Goal: Information Seeking & Learning: Find specific fact

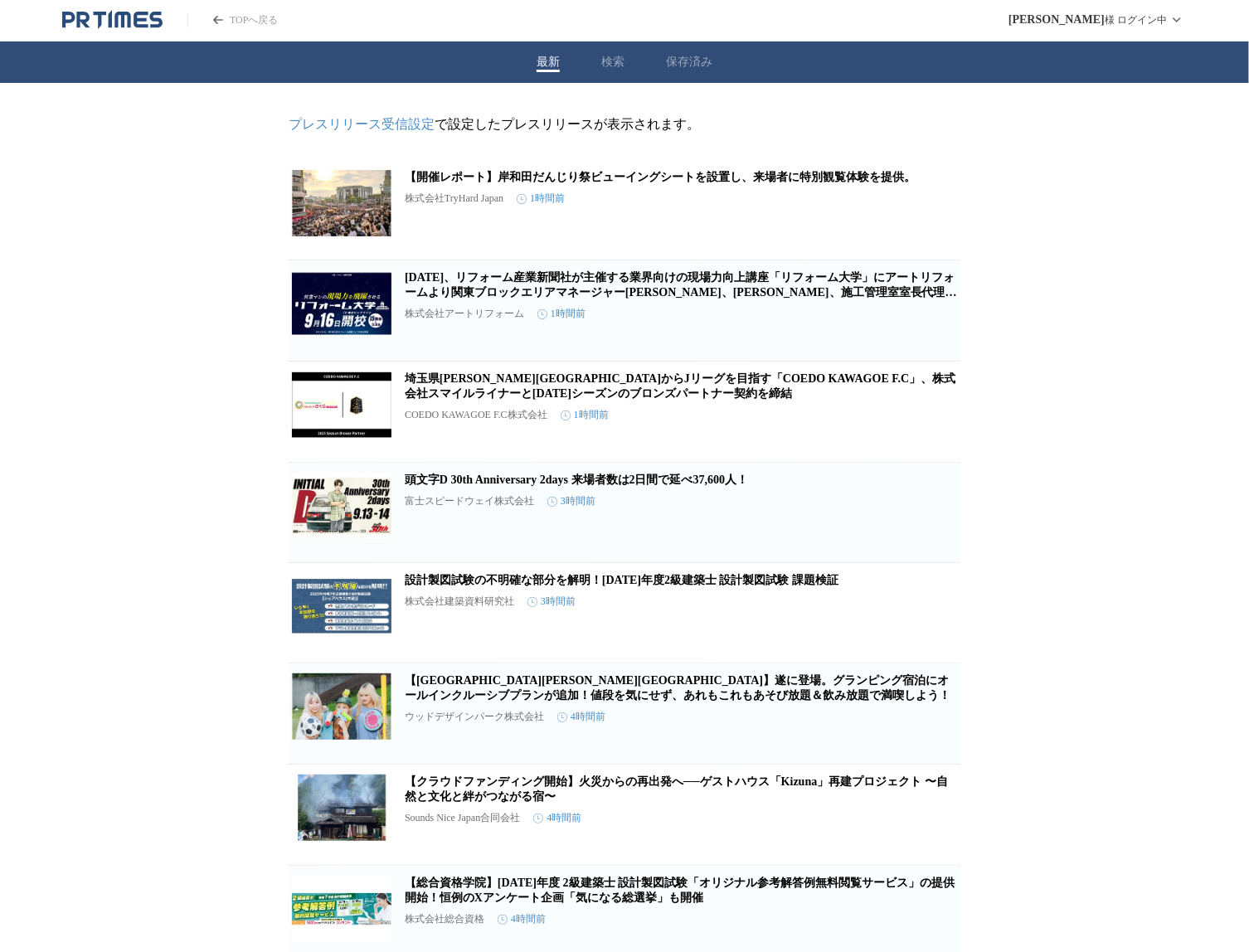
click at [605, 64] on div "最新 検索 保存済み" at bounding box center [624, 62] width 1249 height 42
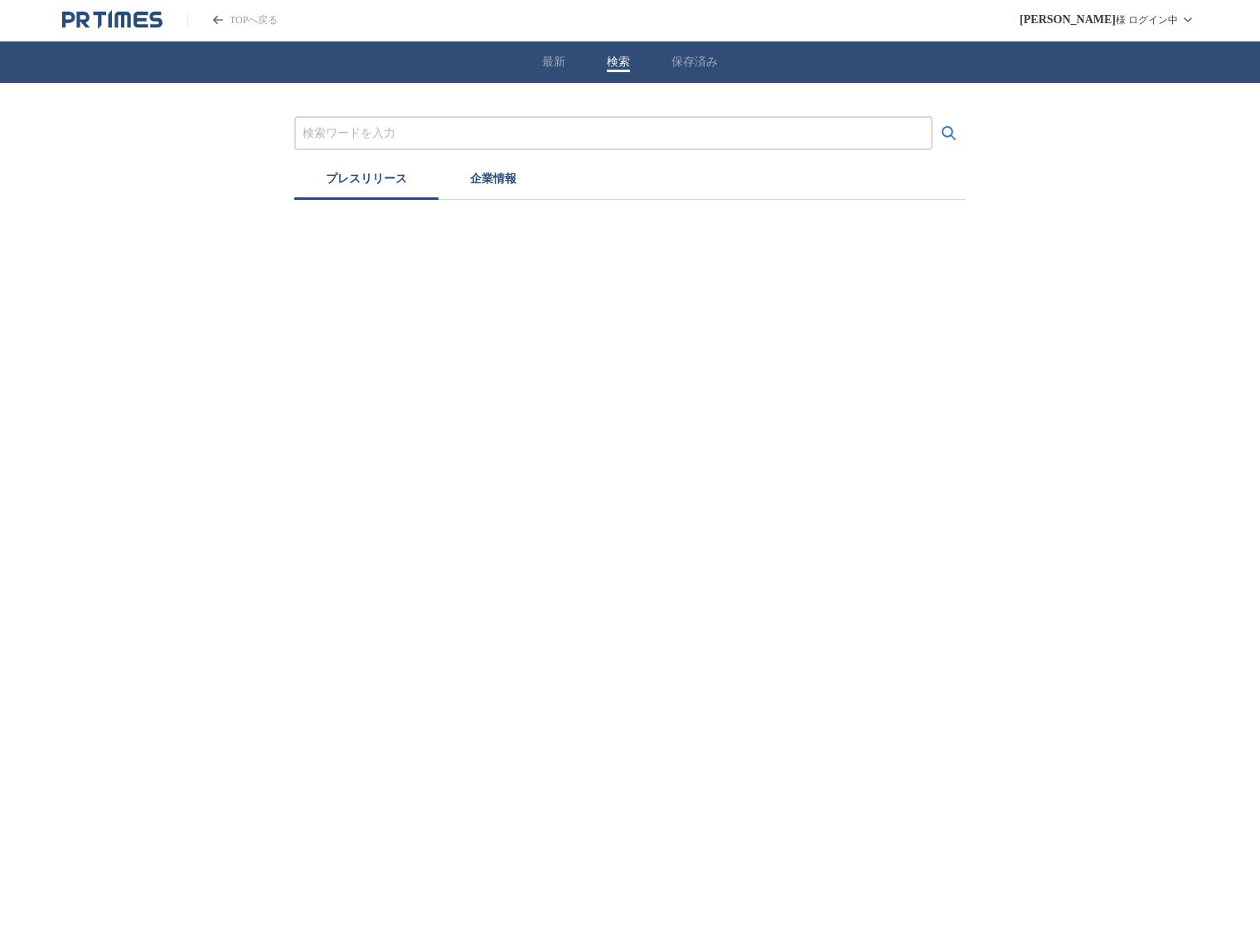
click at [508, 134] on input "プレスリリースおよび企業を検索する" at bounding box center [614, 133] width 622 height 18
click at [933, 117] on button "検索する" at bounding box center [949, 134] width 33 height 33
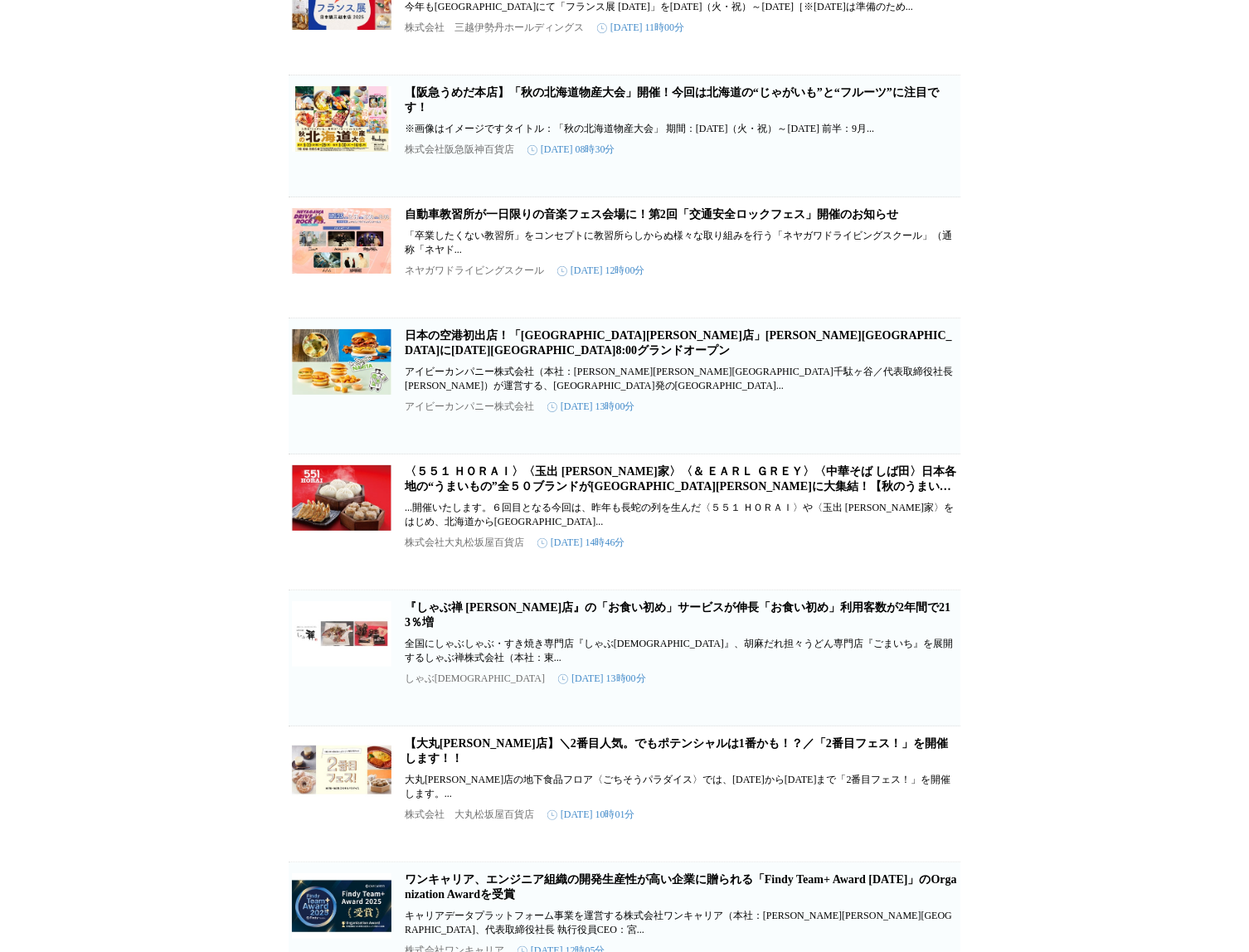
scroll to position [301, 0]
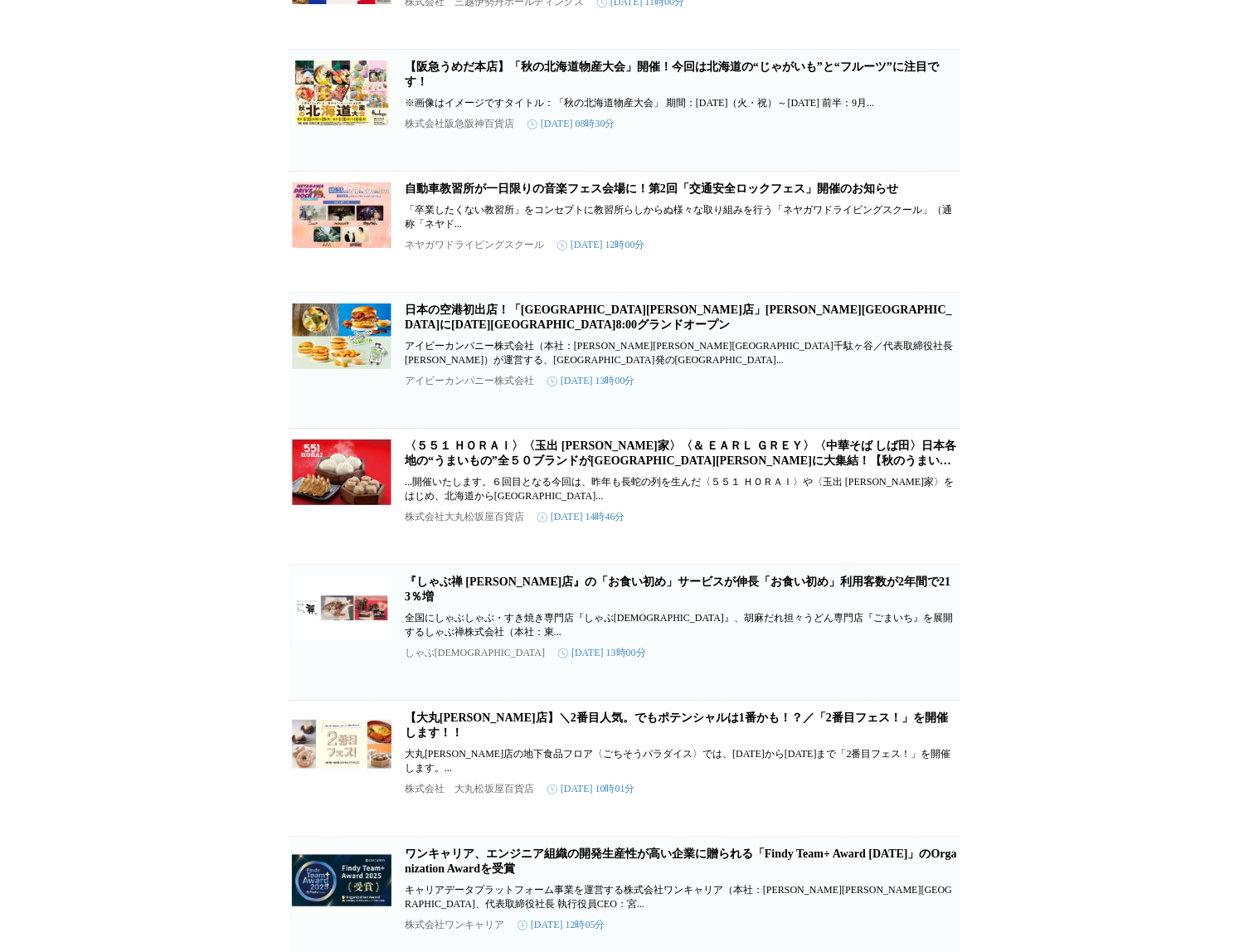
click at [506, 482] on link "〈５５１ ＨＯＲＡＩ〉〈玉出 [PERSON_NAME]家〉〈＆ ＥＡＲＬ ＧＲＥＹ〉〈中華そば しば田〉日本各地の“うまいもの”全５０ブランドが[GEOGR…" at bounding box center [680, 460] width 551 height 43
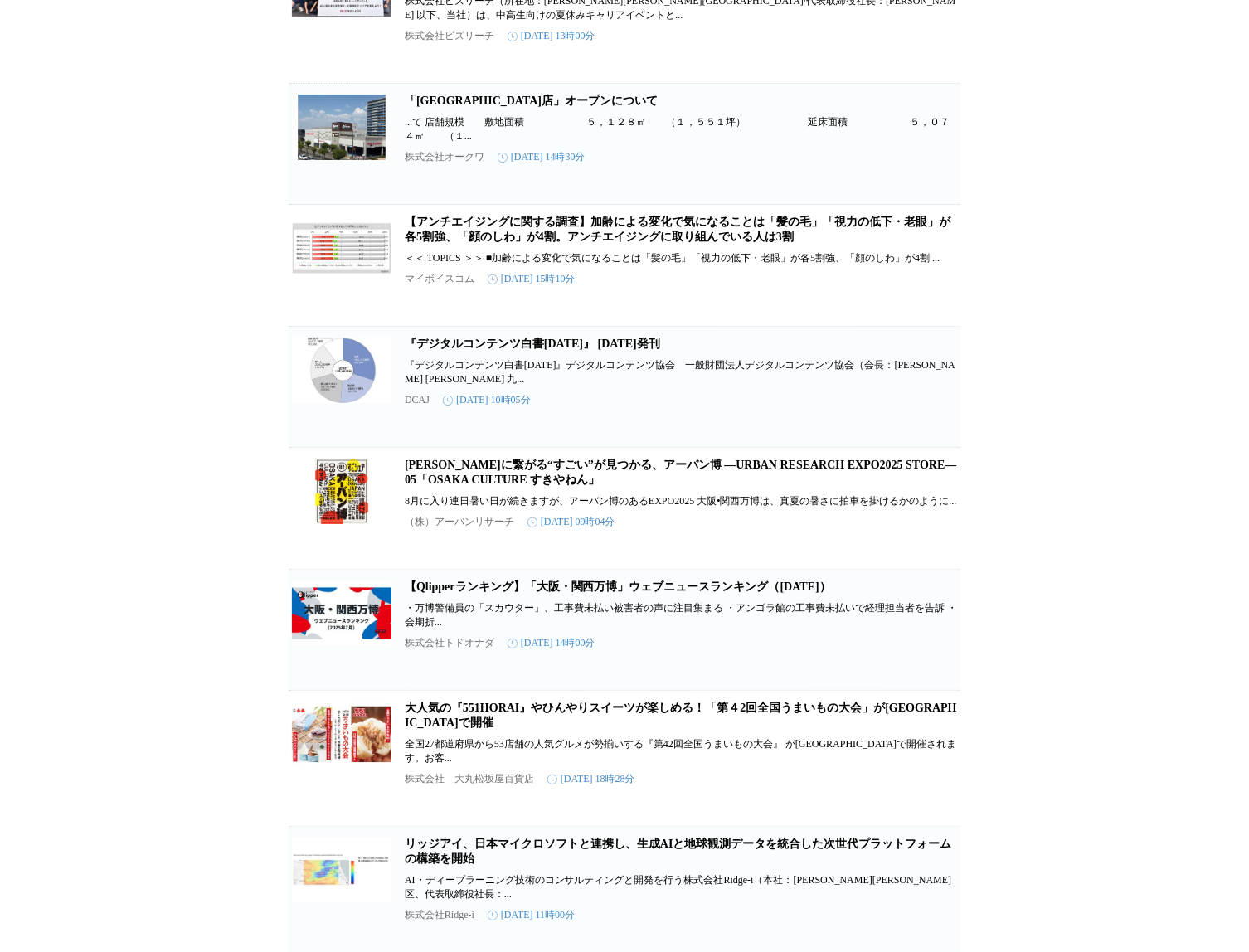
scroll to position [1583, 0]
click at [507, 108] on link "「[GEOGRAPHIC_DATA]店」オープンについて" at bounding box center [530, 102] width 253 height 12
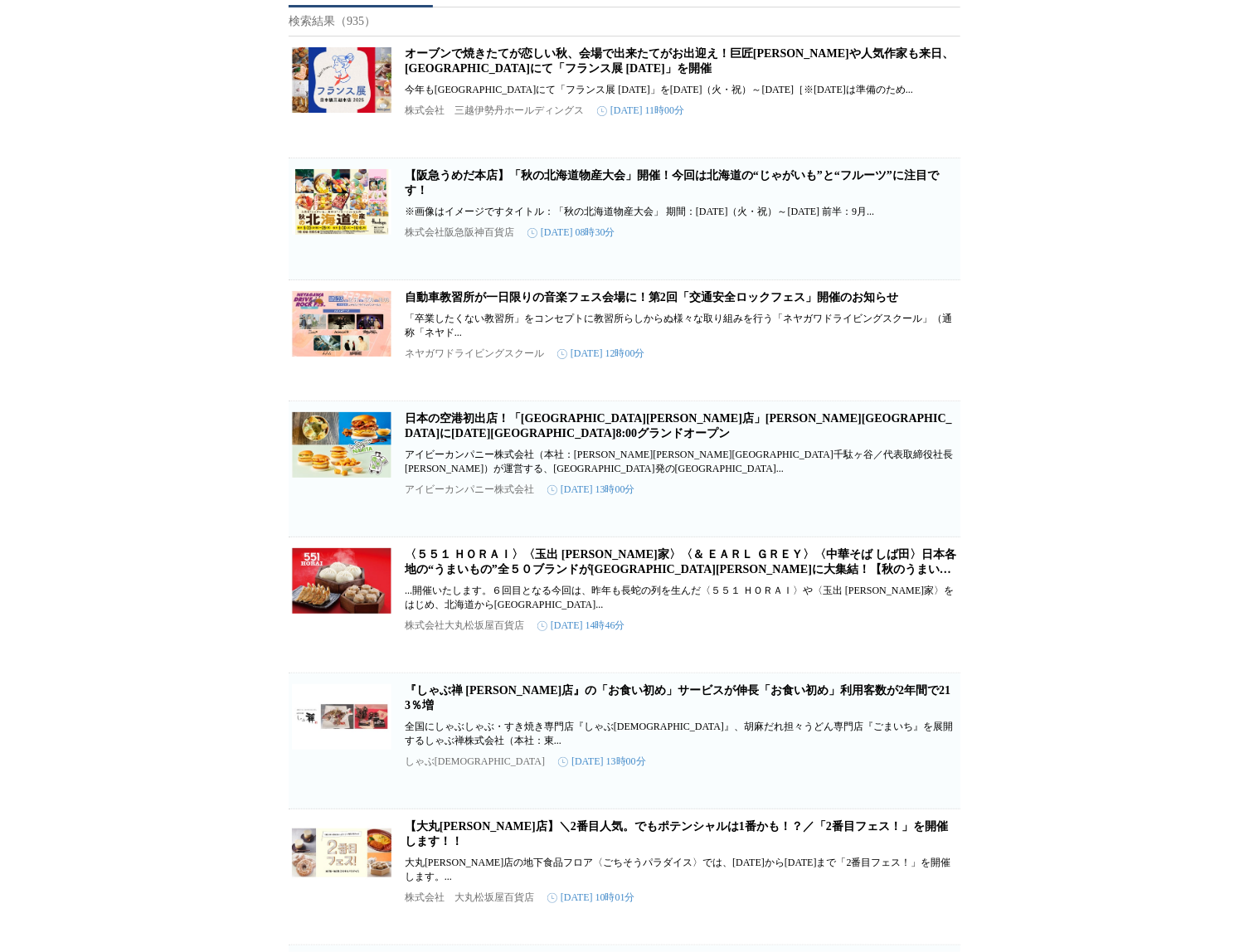
scroll to position [0, 0]
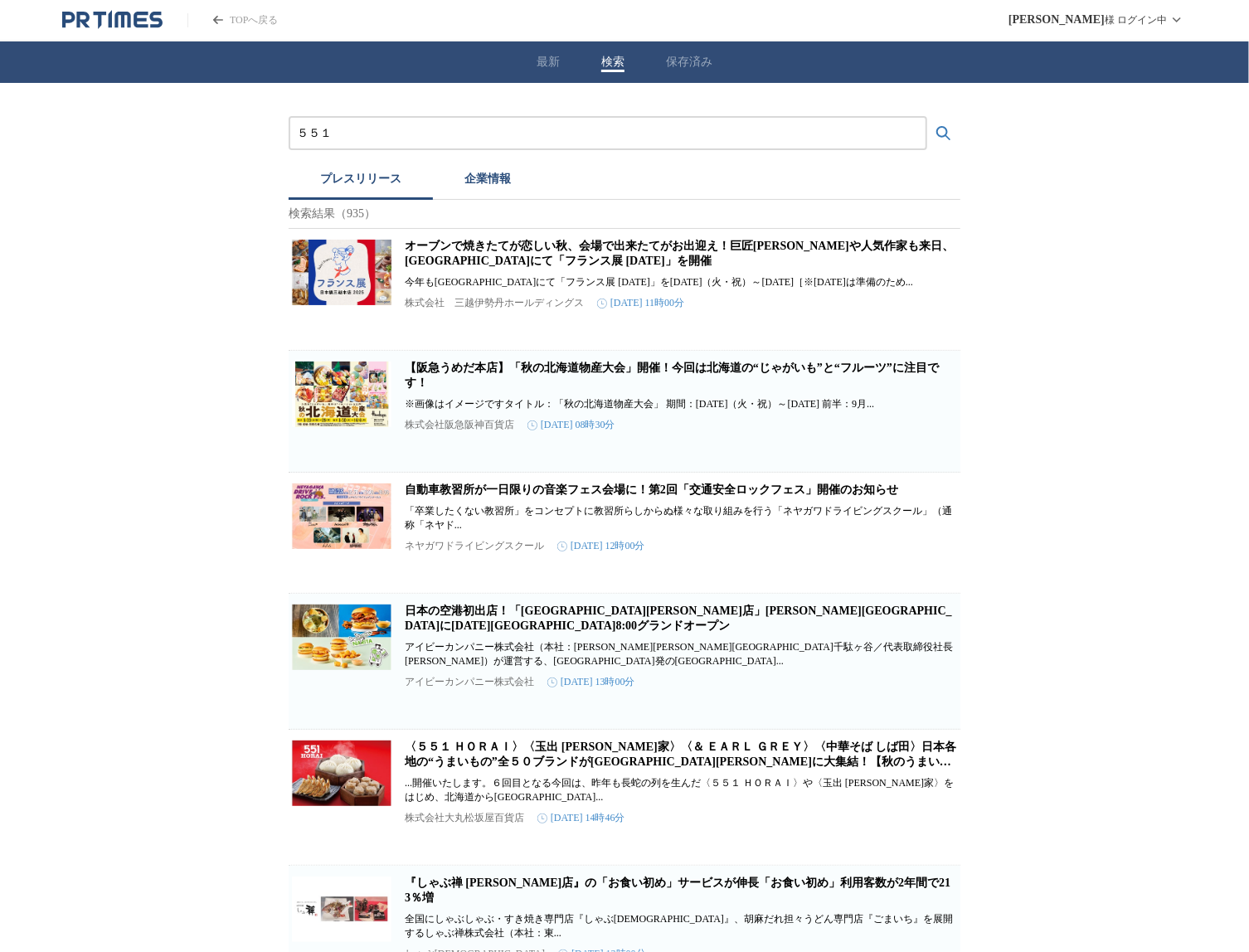
click at [597, 140] on input "５５１" at bounding box center [608, 133] width 622 height 18
click at [927, 117] on button "検索する" at bounding box center [943, 134] width 33 height 33
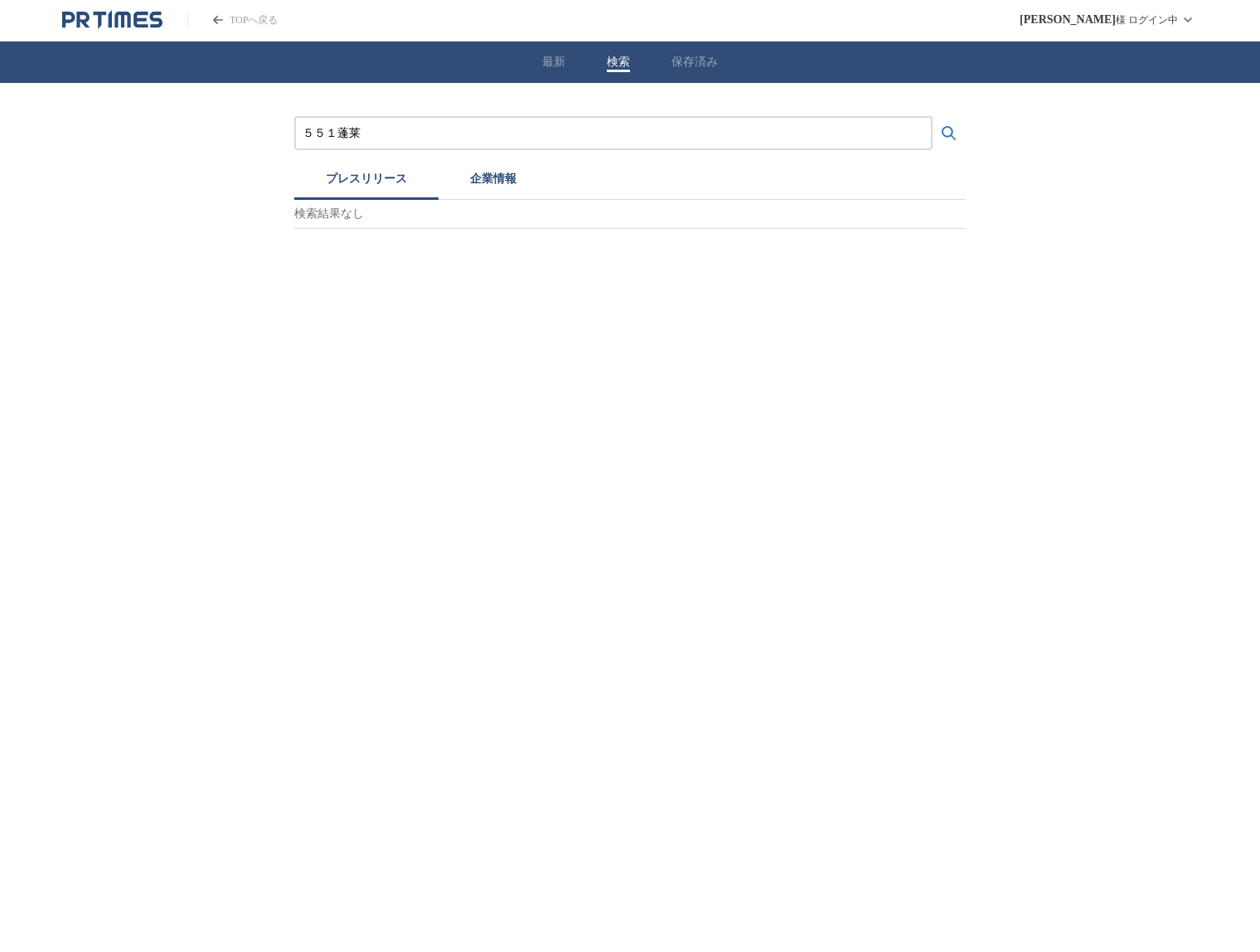
type input "５５１蓬莱"
click at [933, 117] on button "検索する" at bounding box center [949, 134] width 33 height 33
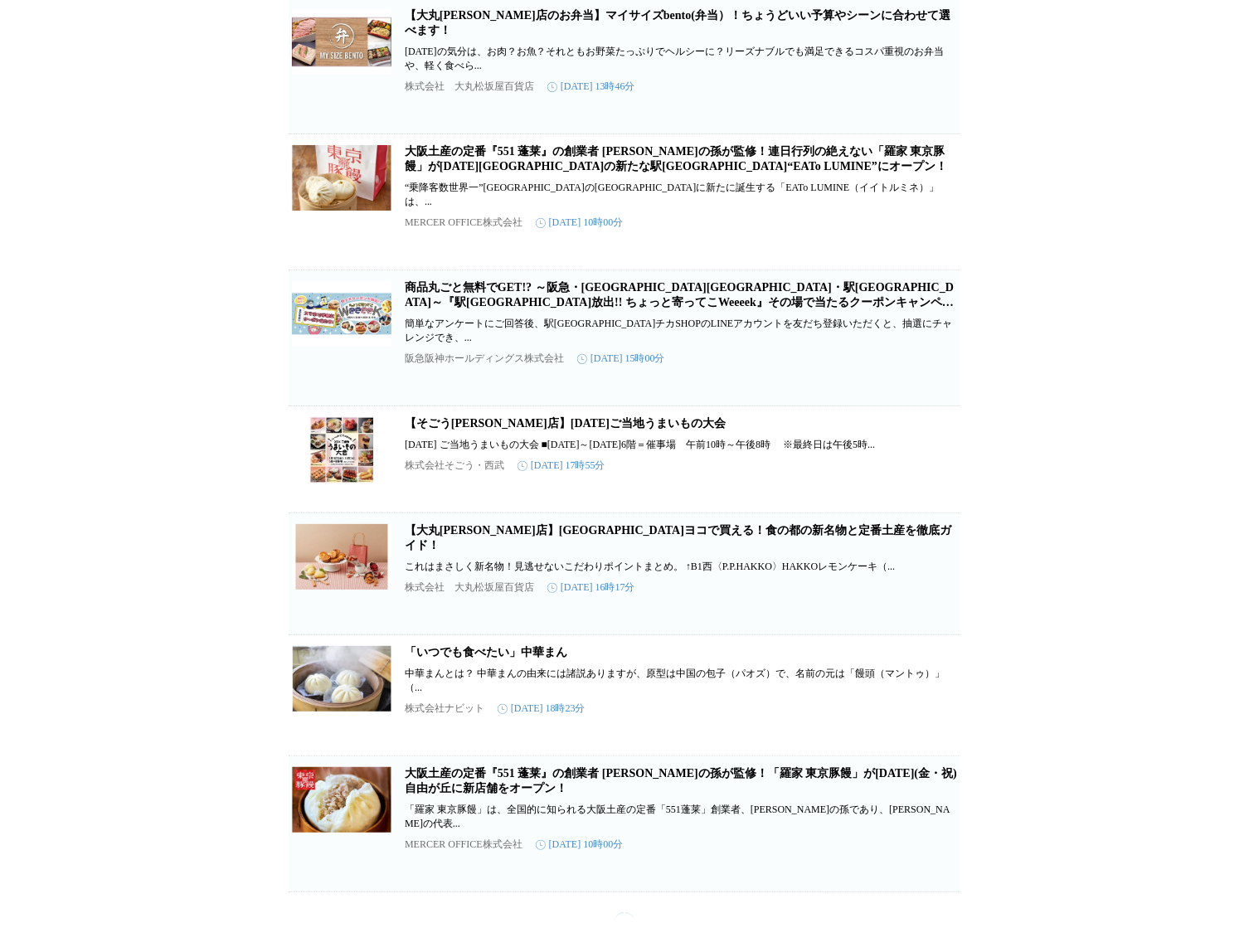
scroll to position [2030, 0]
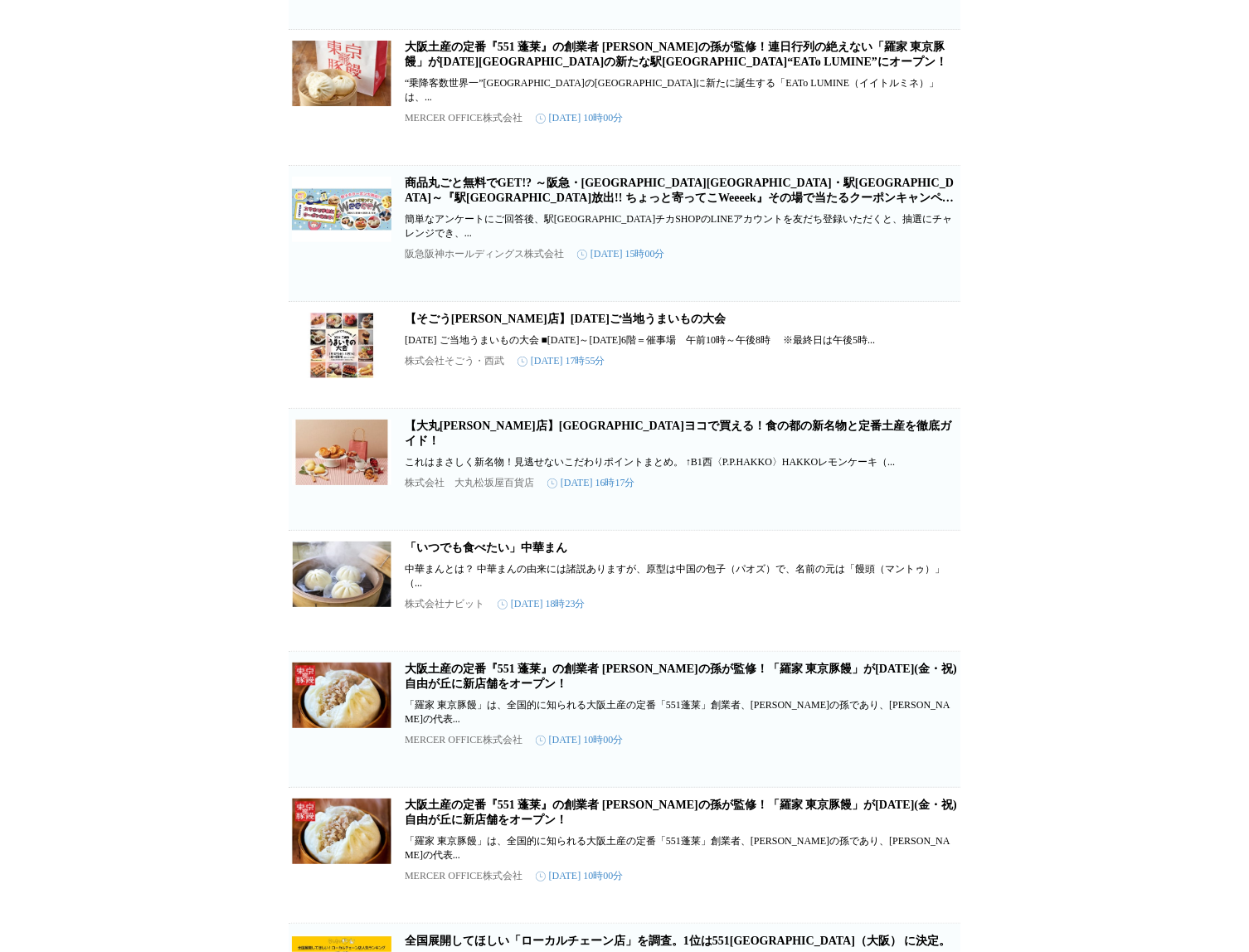
click at [538, 68] on link "大阪土産の定番『551 蓬莱』の創業者 [PERSON_NAME]の孫が監修！連日行列の絶えない「羅家 東京豚饅」が[DATE][GEOGRAPHIC_DAT…" at bounding box center [675, 55] width 542 height 28
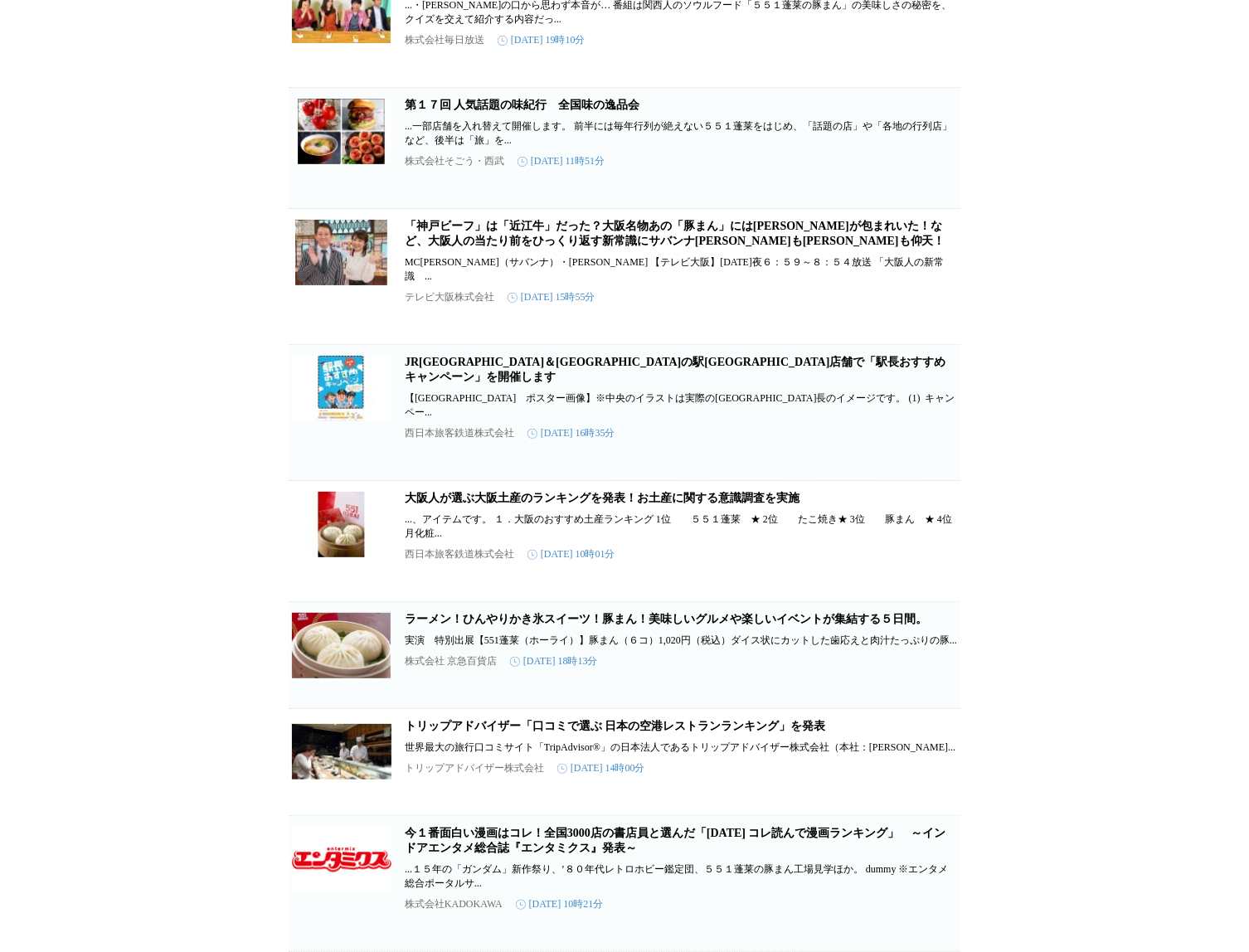
scroll to position [7357, 0]
